Goal: Task Accomplishment & Management: Manage account settings

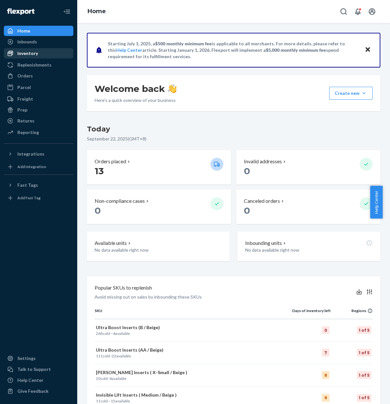
click at [53, 54] on div "Inventory" at bounding box center [39, 53] width 68 height 9
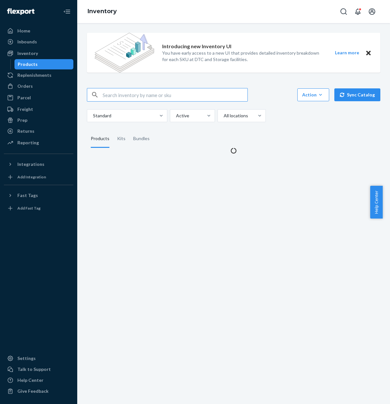
click at [144, 98] on input "text" at bounding box center [175, 94] width 145 height 13
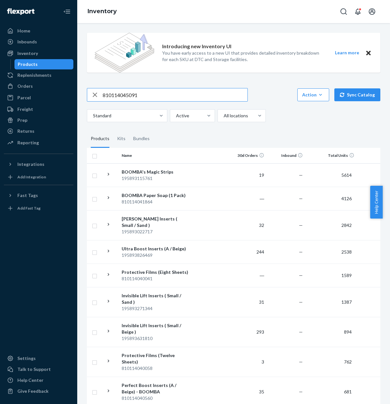
type input "810114045091"
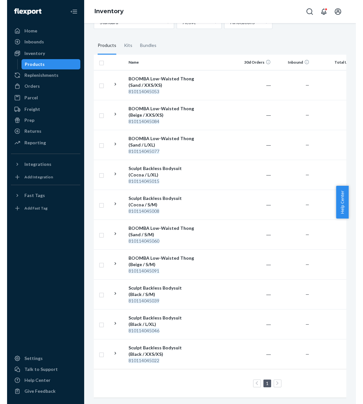
scroll to position [101, 0]
